Goal: Find specific page/section: Find specific page/section

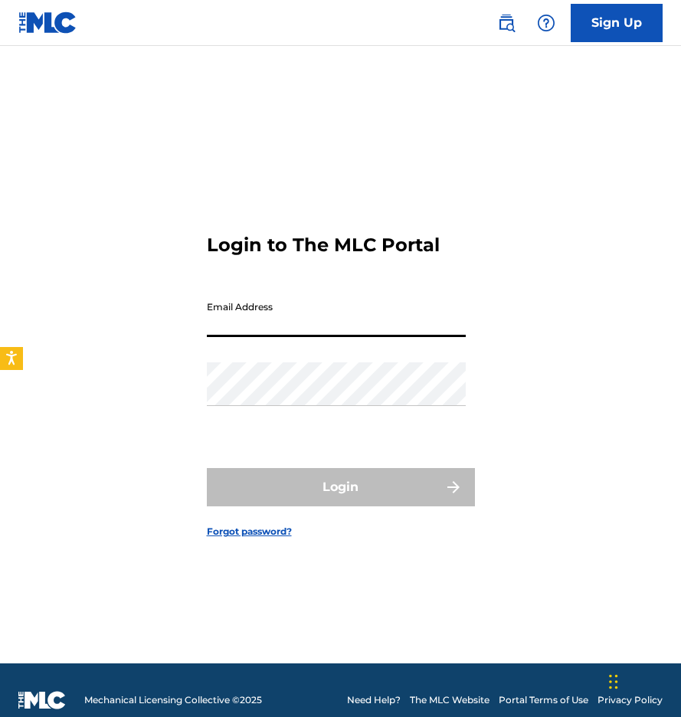
type input "[EMAIL_ADDRESS][DOMAIN_NAME]"
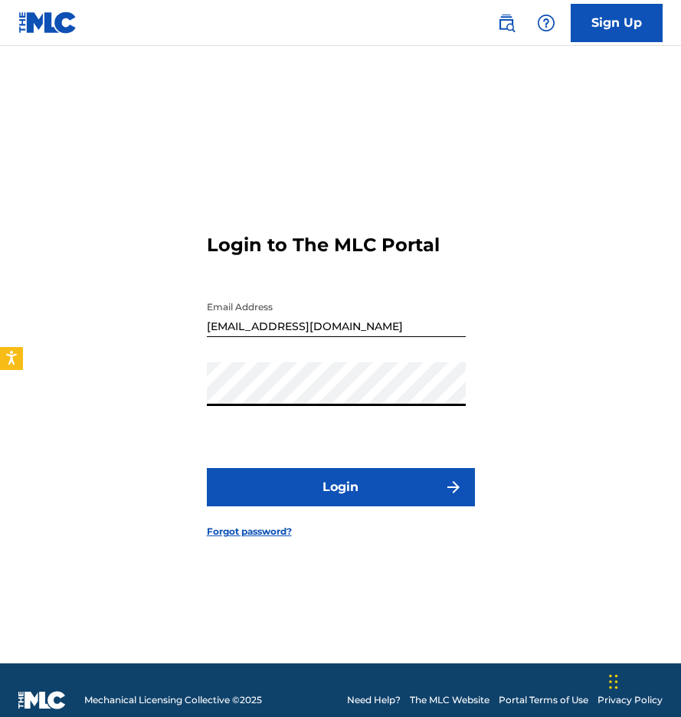
click at [382, 483] on button "Login" at bounding box center [341, 487] width 268 height 38
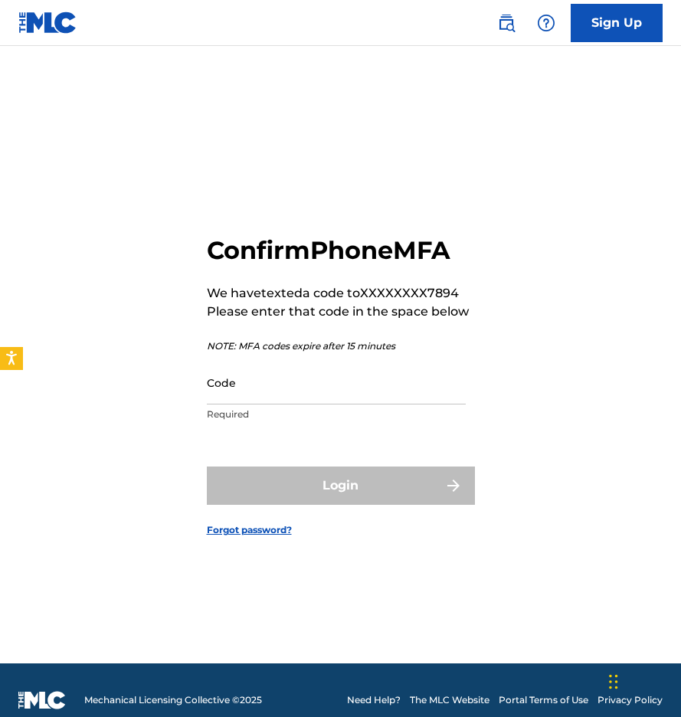
click at [289, 374] on input "Code" at bounding box center [336, 383] width 259 height 44
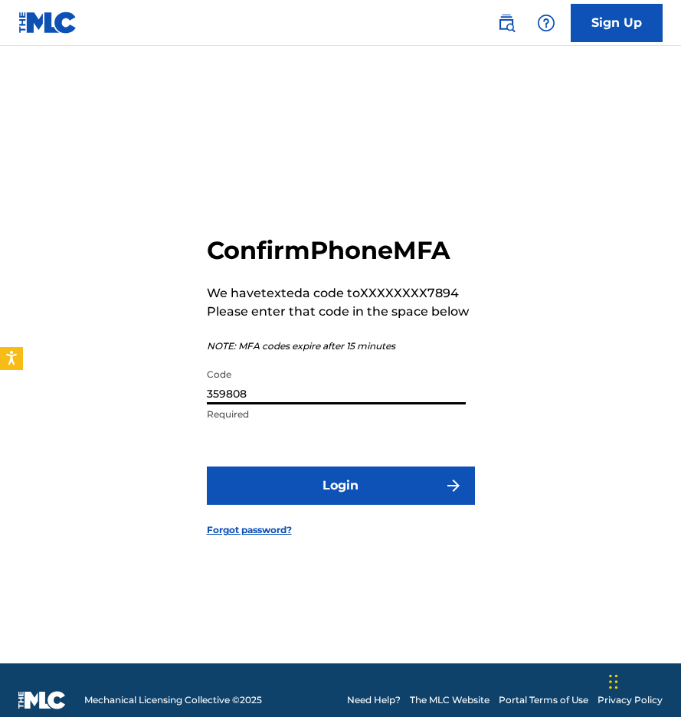
type input "359808"
click at [340, 485] on button "Login" at bounding box center [341, 485] width 268 height 38
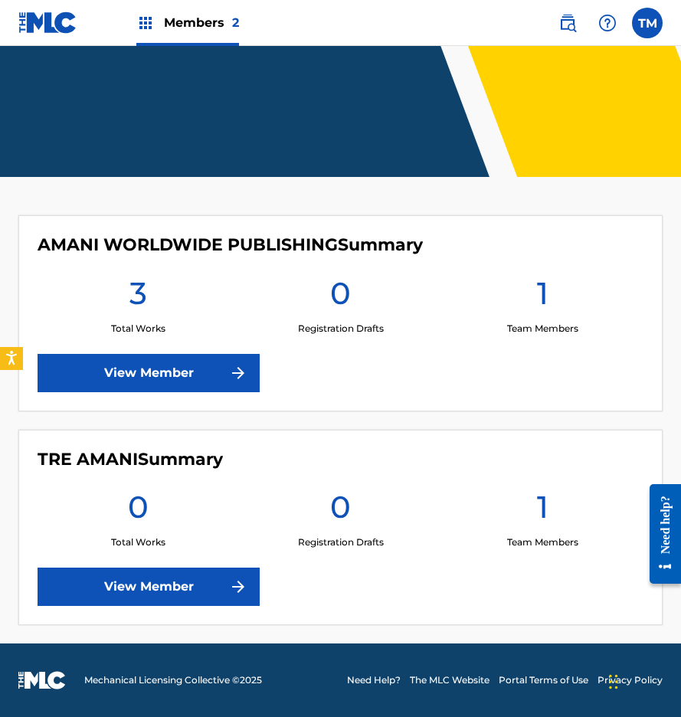
scroll to position [210, 0]
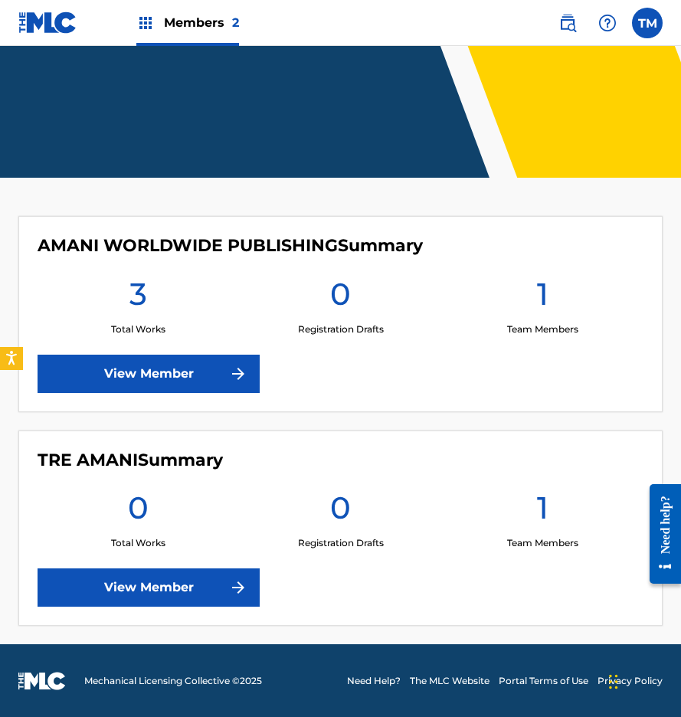
click at [221, 387] on link "View Member" at bounding box center [149, 374] width 222 height 38
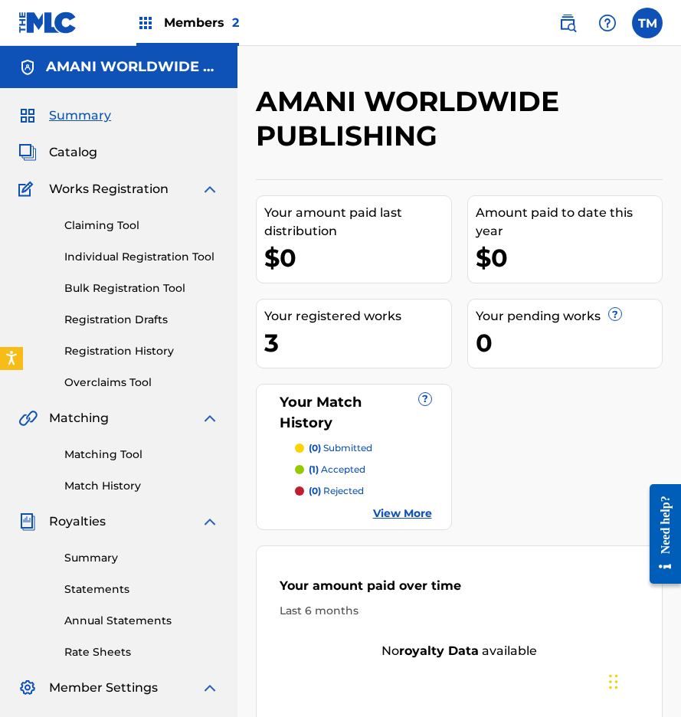
click at [86, 156] on span "Catalog" at bounding box center [73, 152] width 48 height 18
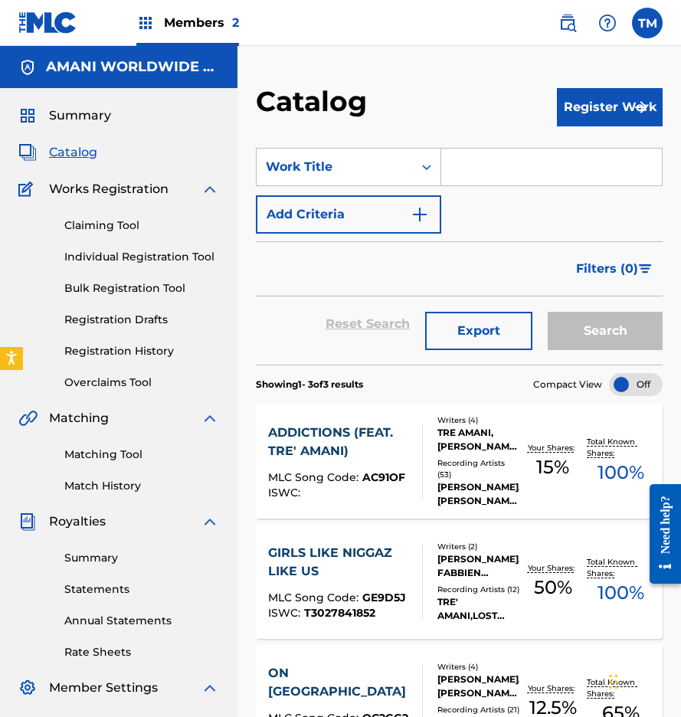
click at [74, 125] on div "Summary Catalog Works Registration Claiming Tool Individual Registration Tool B…" at bounding box center [118, 482] width 237 height 788
click at [74, 117] on span "Summary" at bounding box center [80, 115] width 62 height 18
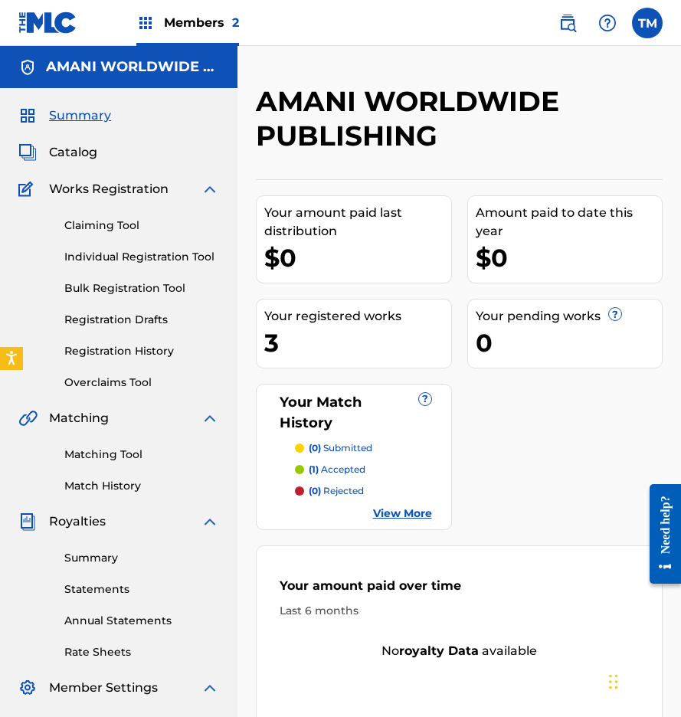
click at [74, 117] on span "Summary" at bounding box center [80, 115] width 62 height 18
